Goal: Book appointment/travel/reservation

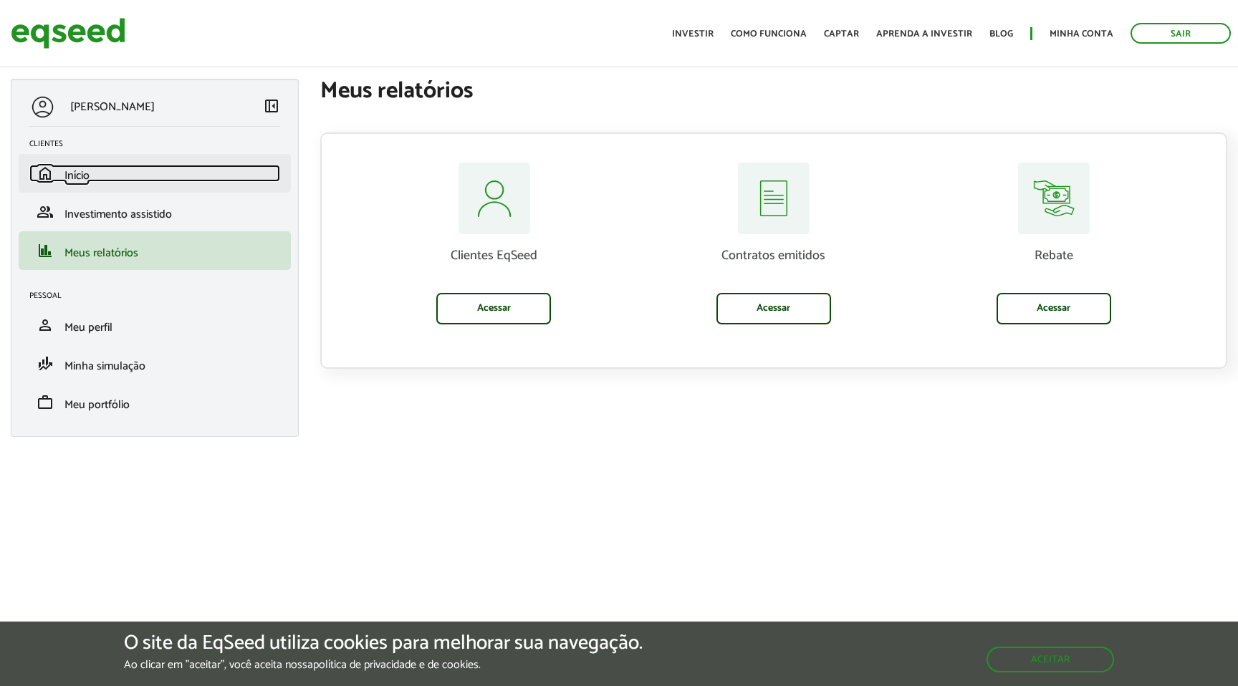
click at [83, 170] on span "Início" at bounding box center [76, 175] width 25 height 19
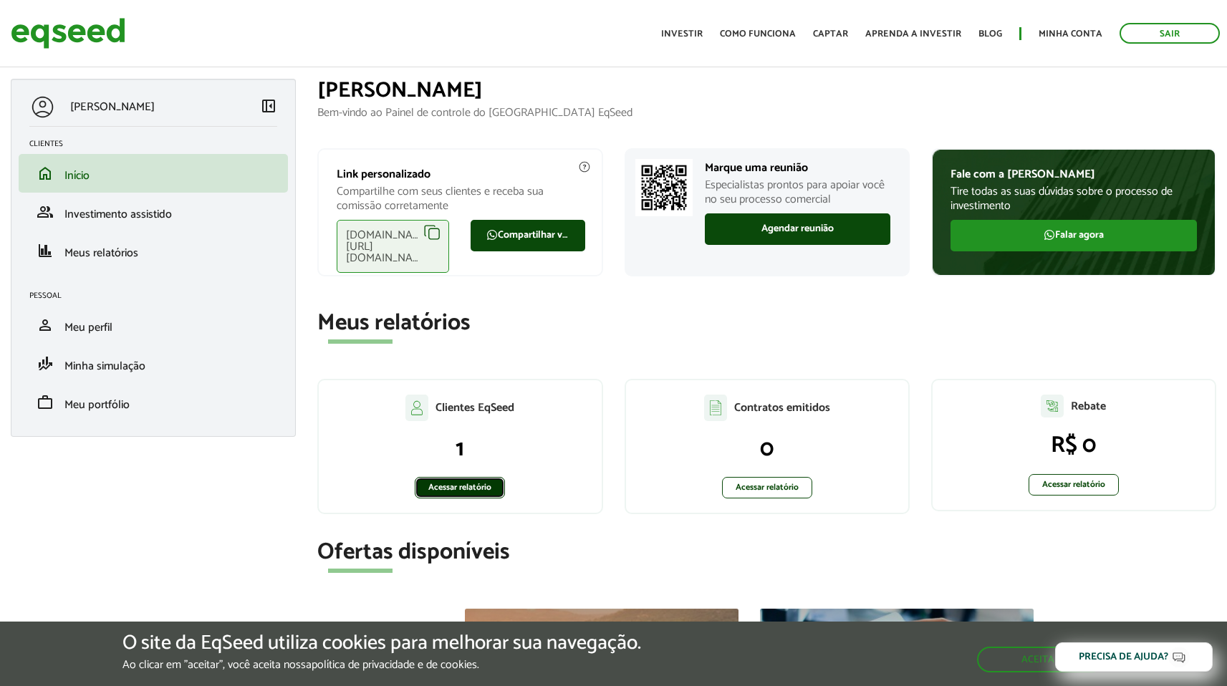
click at [460, 487] on link "Acessar relatório" at bounding box center [460, 487] width 90 height 21
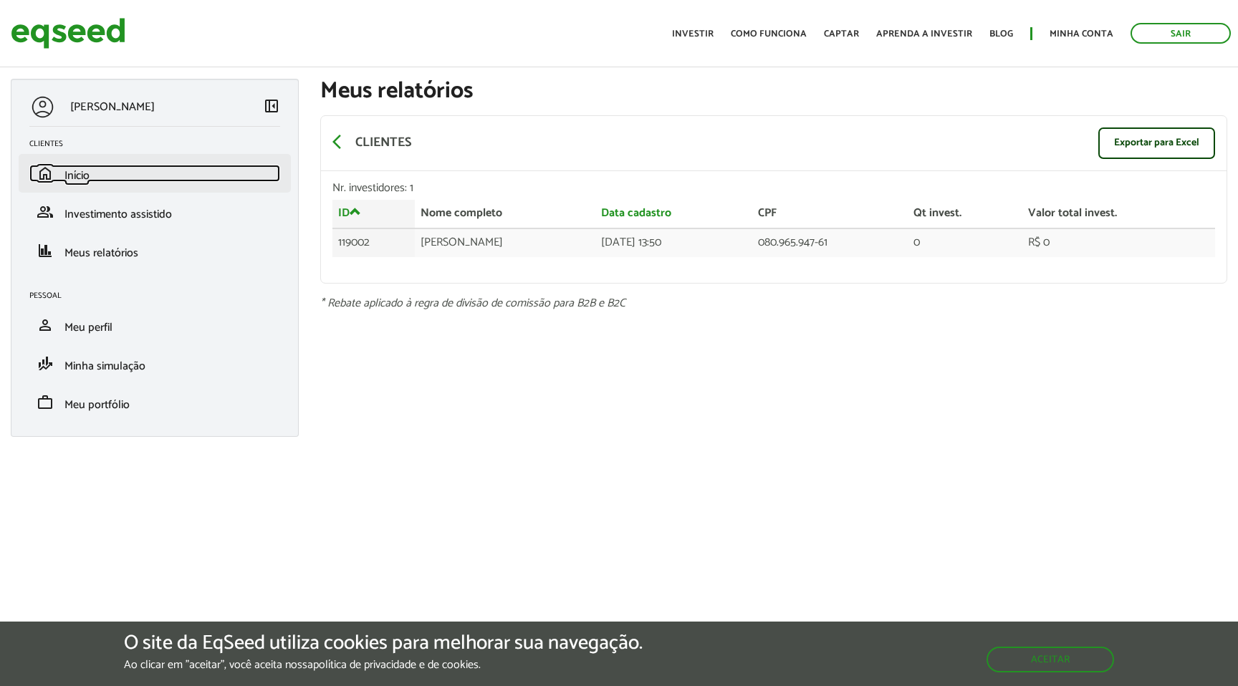
click at [80, 176] on span "Início" at bounding box center [76, 175] width 25 height 19
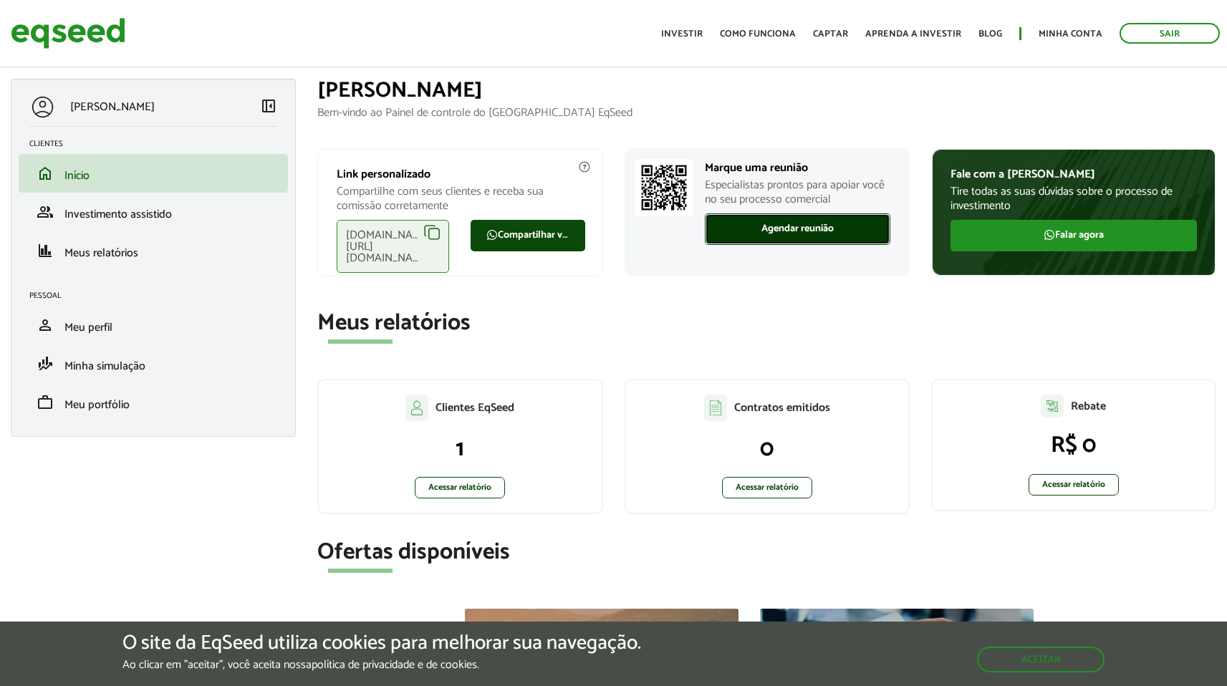
click at [784, 229] on link "Agendar reunião" at bounding box center [798, 229] width 186 height 32
